Goal: Browse casually: Explore the website without a specific task or goal

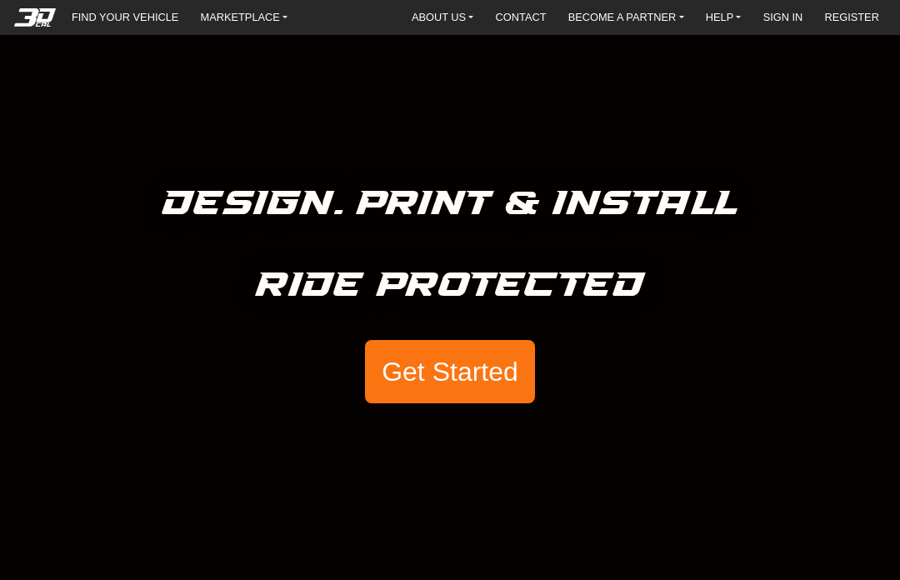
click at [483, 369] on button "Get Started" at bounding box center [450, 371] width 170 height 63
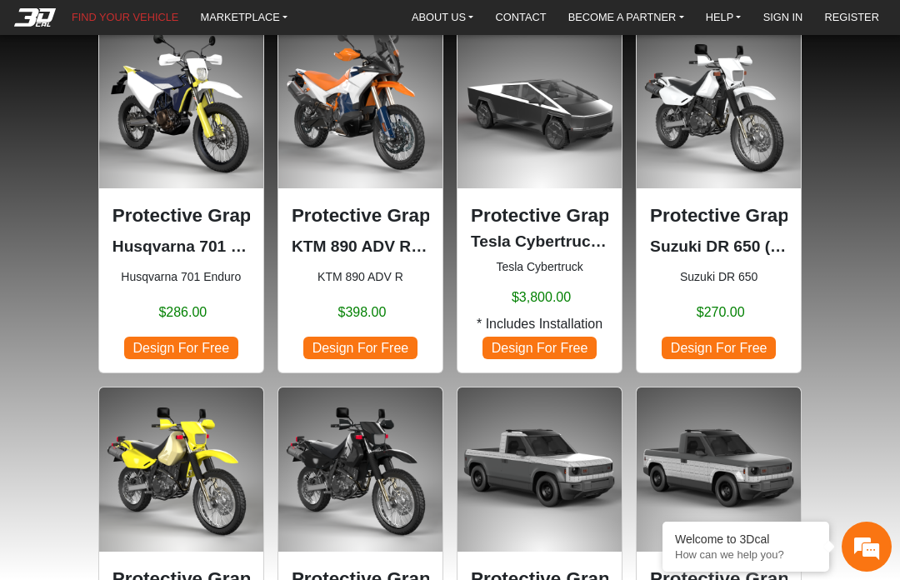
scroll to position [130, 0]
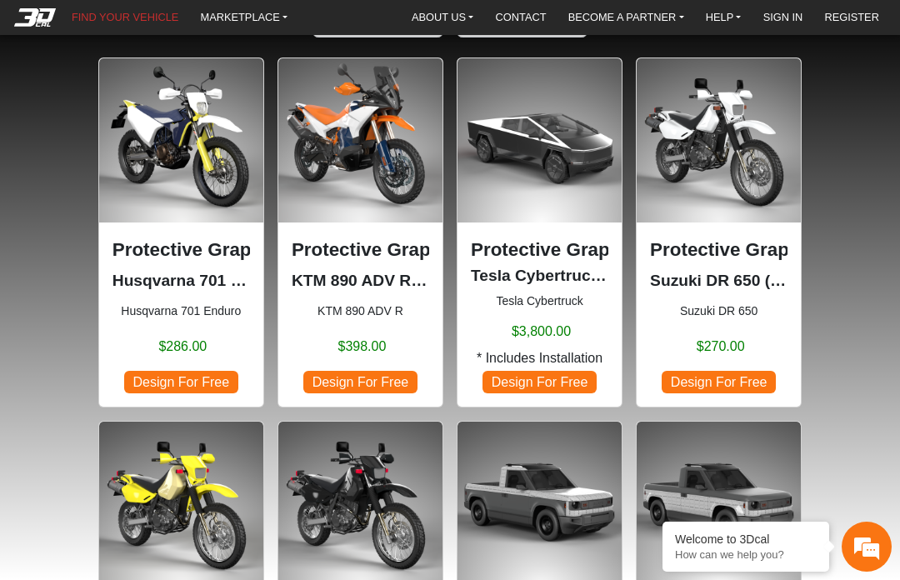
click at [740, 387] on span "Design For Free" at bounding box center [718, 382] width 113 height 23
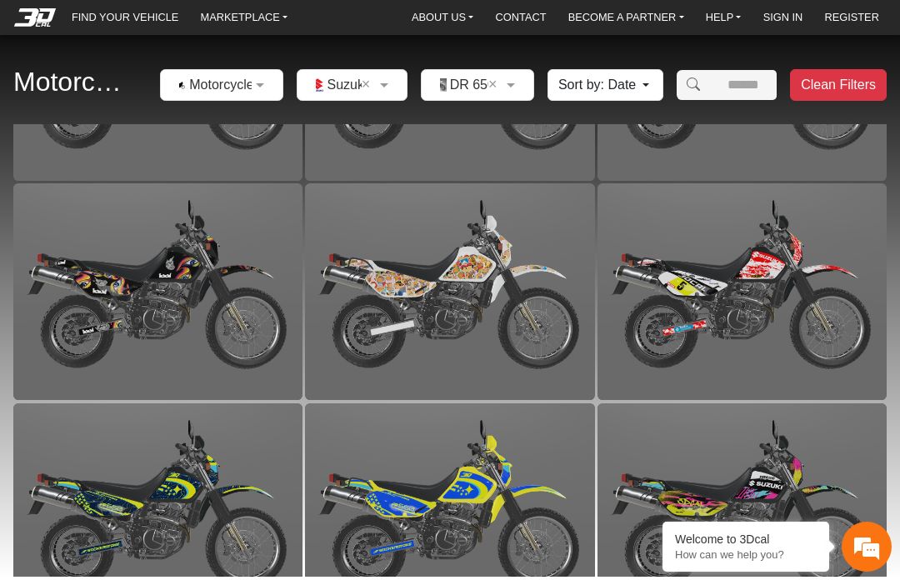
scroll to position [378, 0]
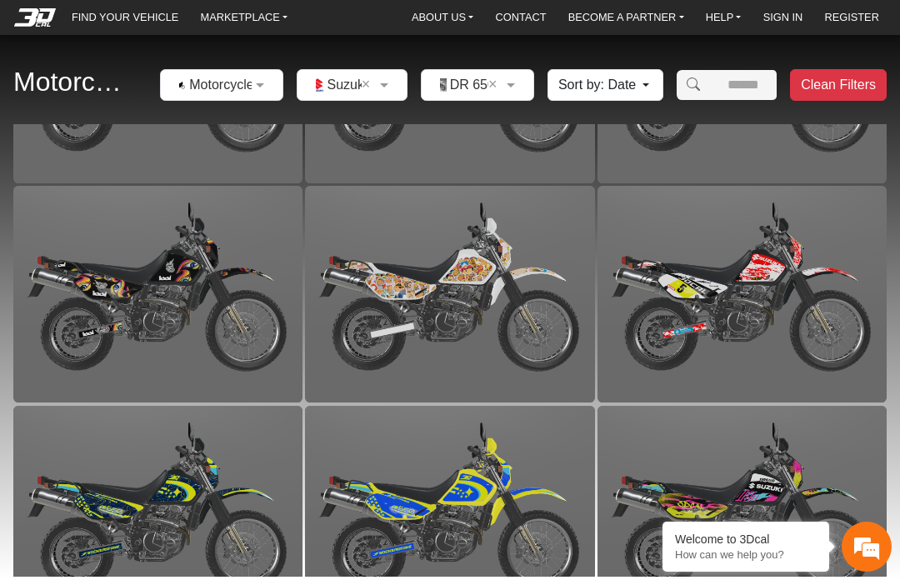
click at [496, 313] on img at bounding box center [449, 294] width 289 height 217
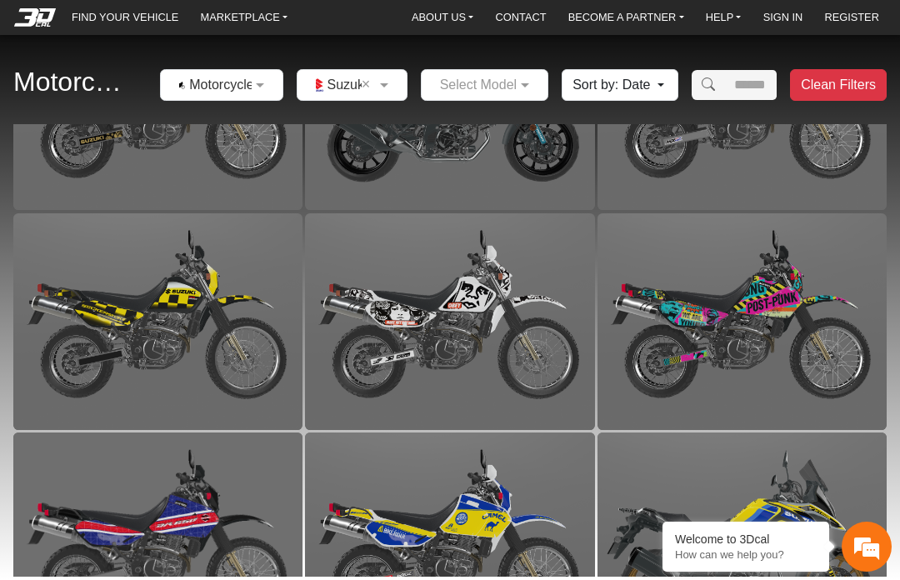
scroll to position [562, 0]
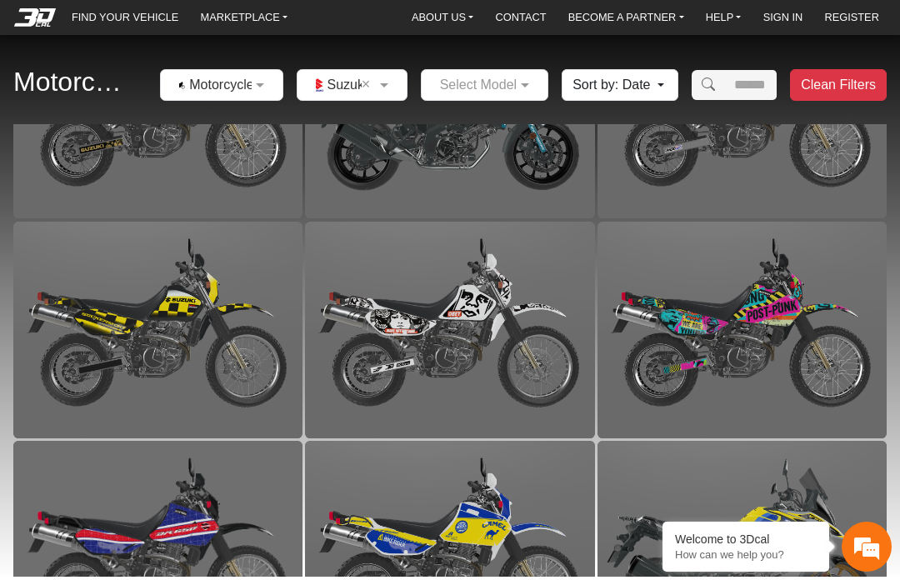
click at [796, 348] on img at bounding box center [742, 330] width 289 height 217
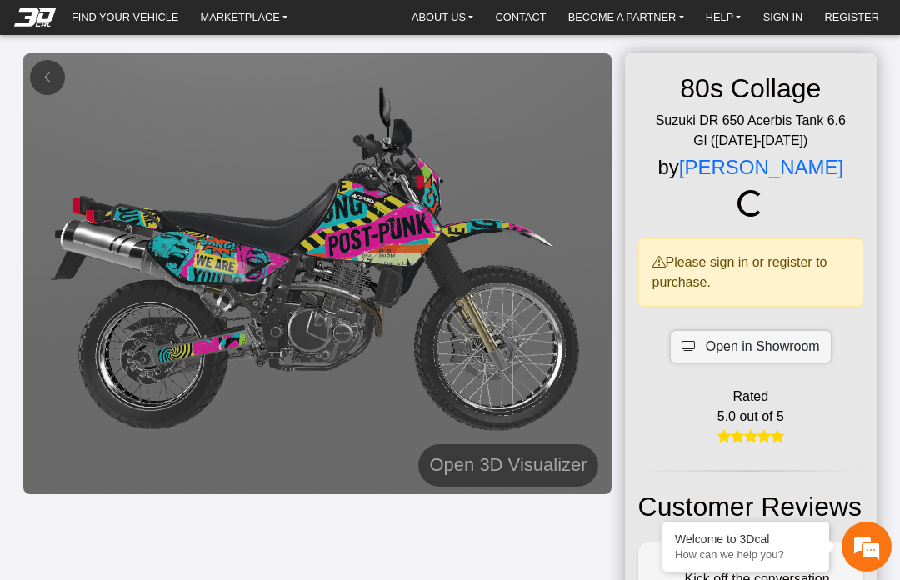
click at [523, 281] on img at bounding box center [317, 273] width 589 height 441
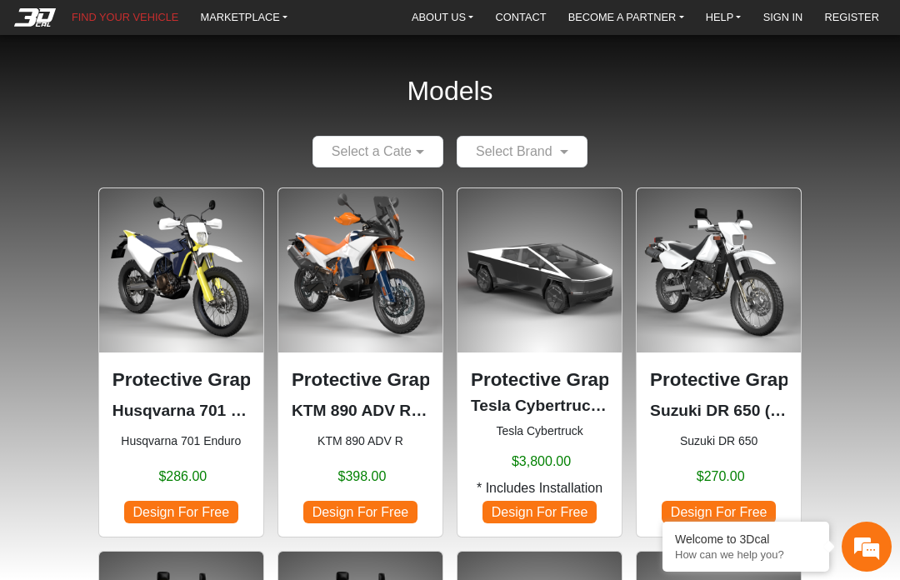
click at [552, 373] on p "Protective Graphic Kit" at bounding box center [540, 380] width 138 height 28
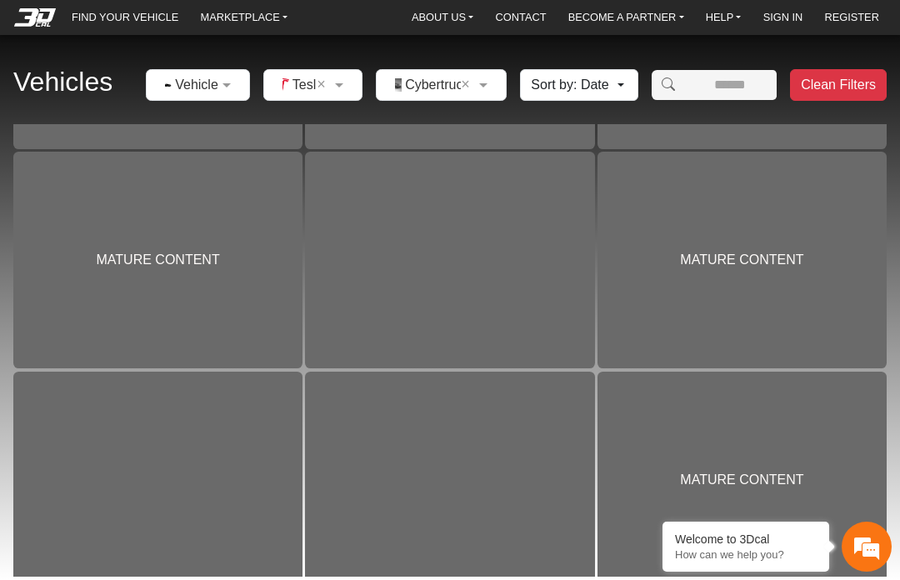
scroll to position [1488, 0]
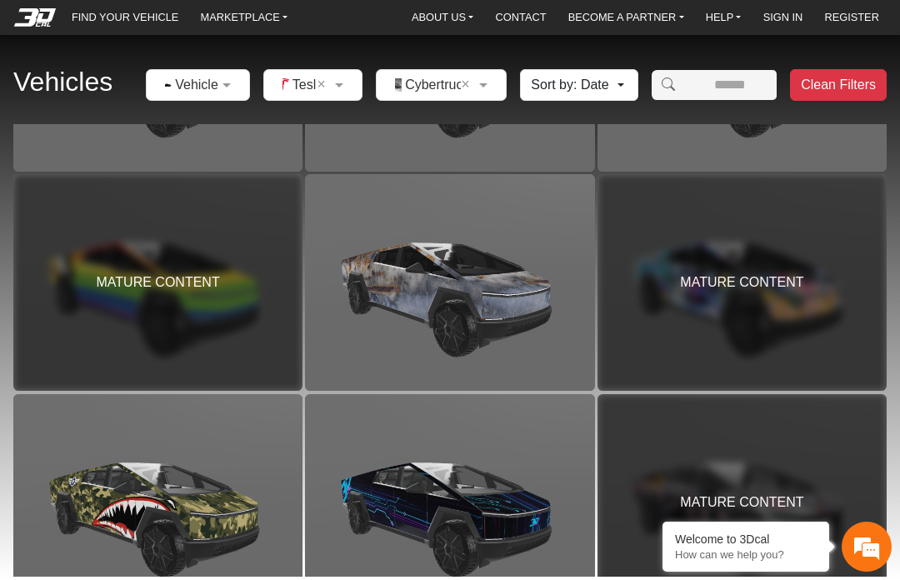
click at [783, 308] on div "MATURE CONTENT" at bounding box center [742, 282] width 289 height 217
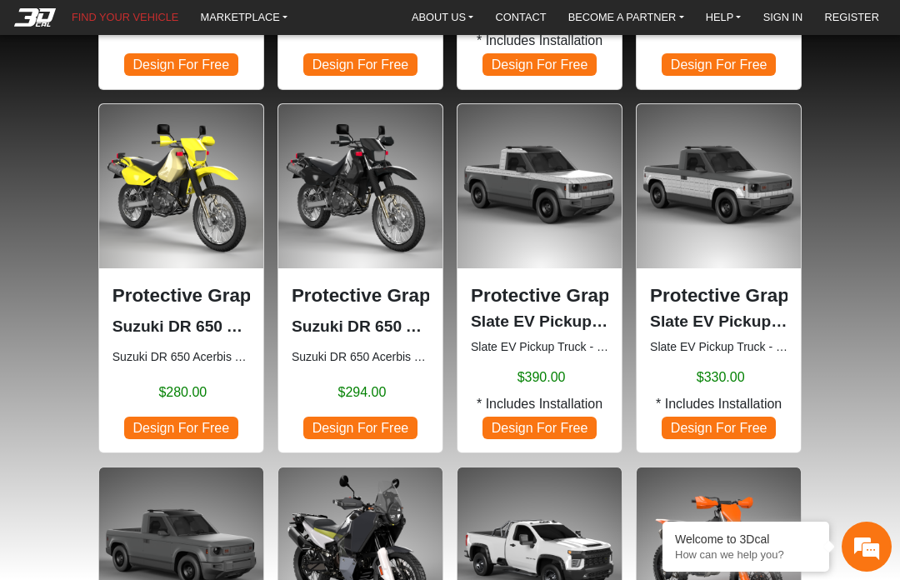
scroll to position [441, 0]
